Goal: Communication & Community: Answer question/provide support

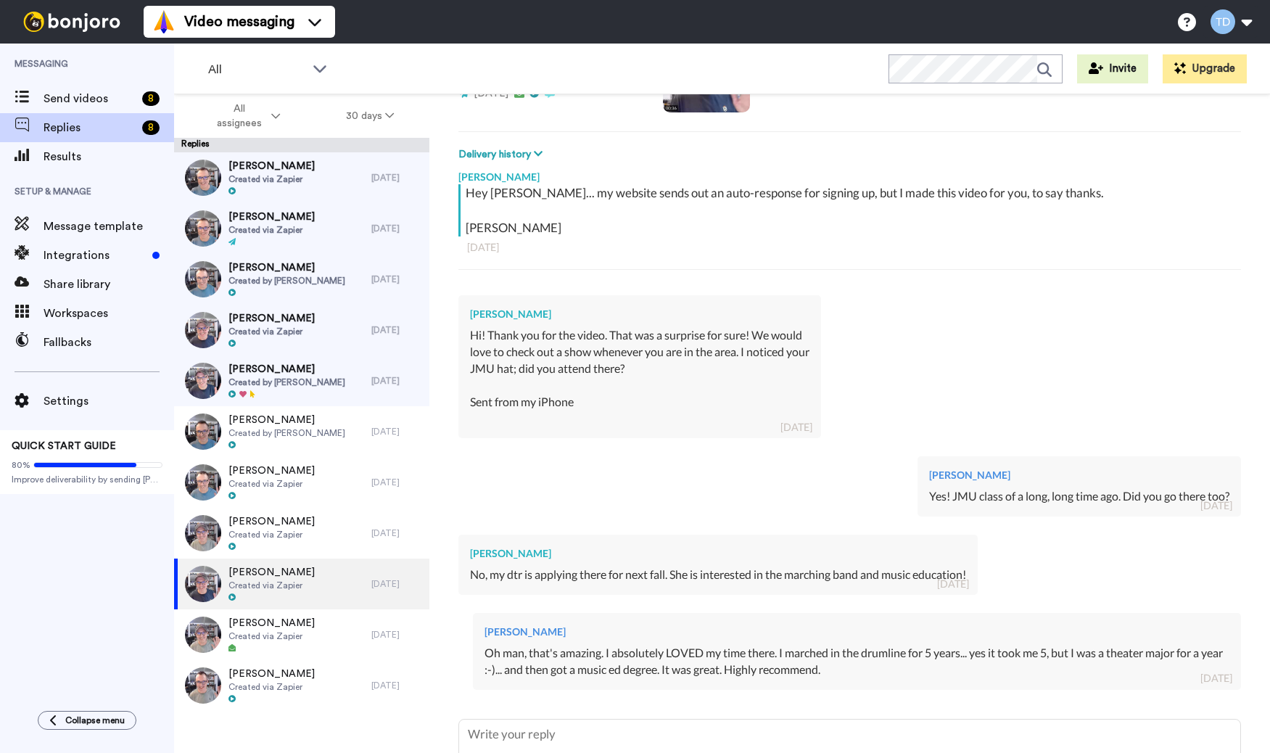
scroll to position [297, 0]
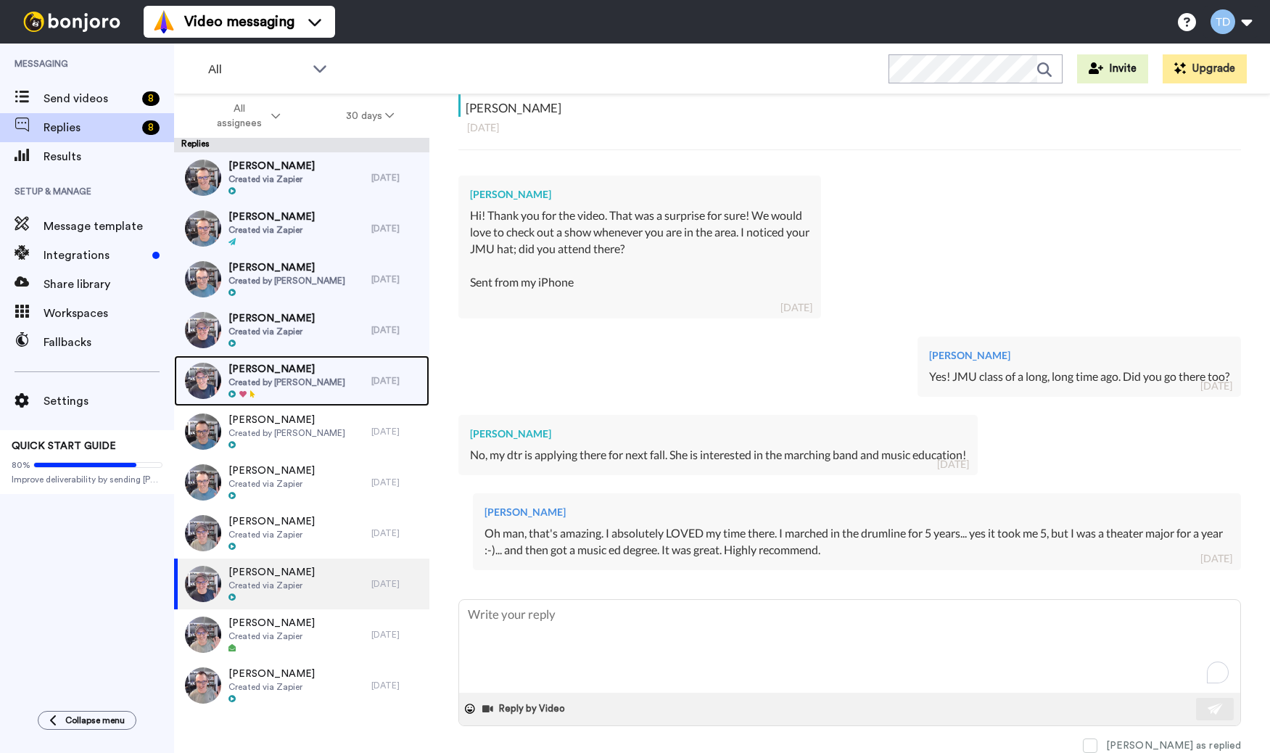
click at [311, 378] on span "Created by [PERSON_NAME]" at bounding box center [287, 383] width 117 height 12
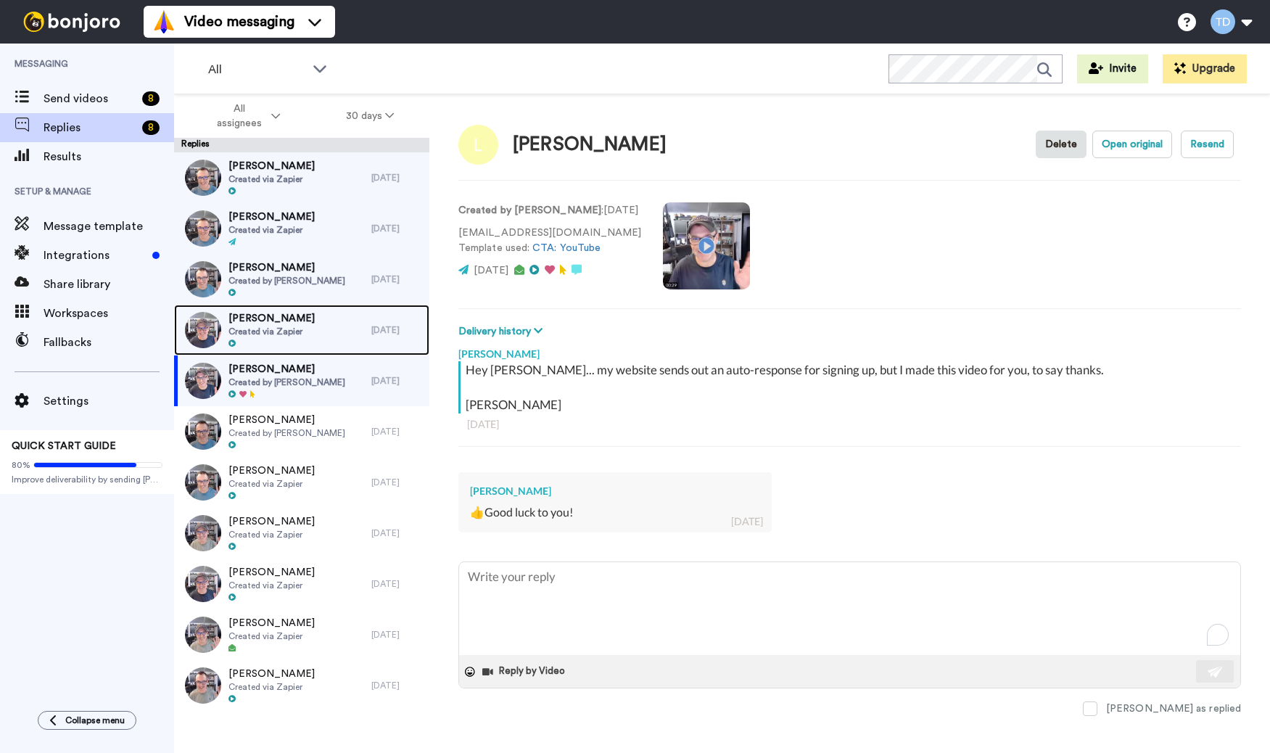
click at [307, 337] on div "[PERSON_NAME] Created via Zapier" at bounding box center [272, 330] width 197 height 51
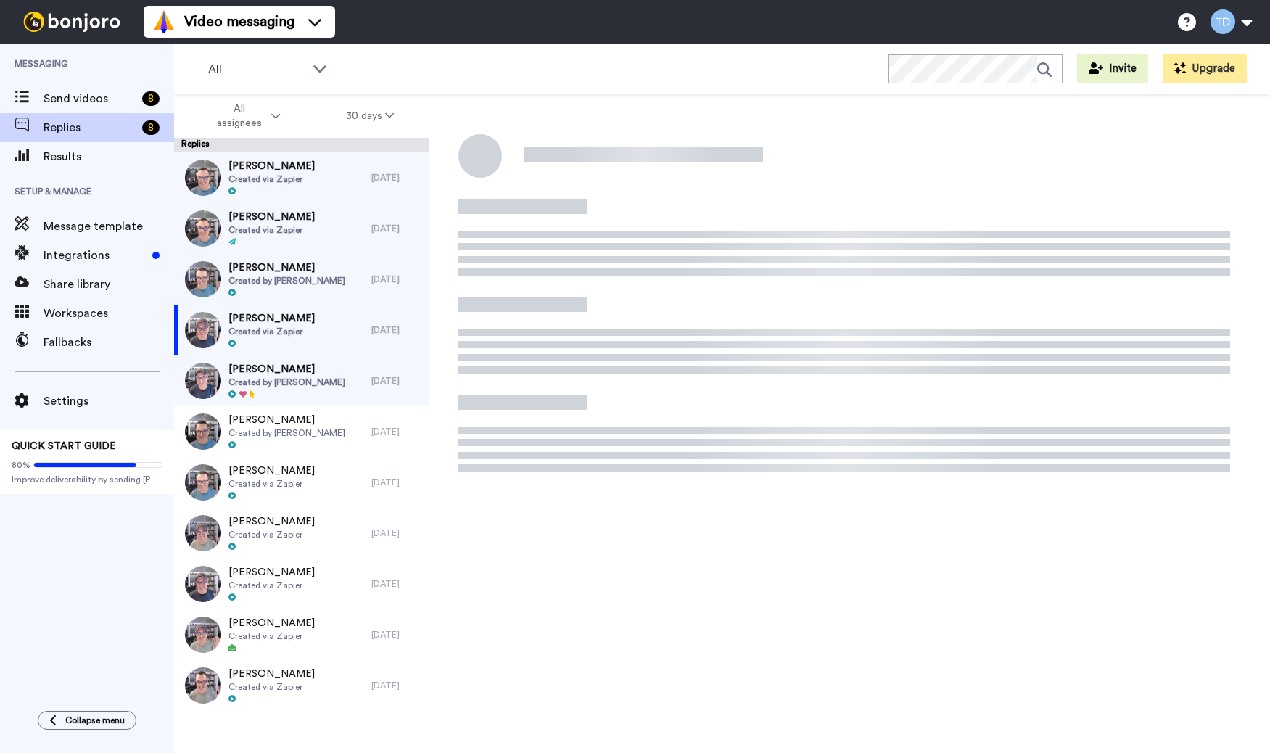
type textarea "x"
